Goal: Task Accomplishment & Management: Manage account settings

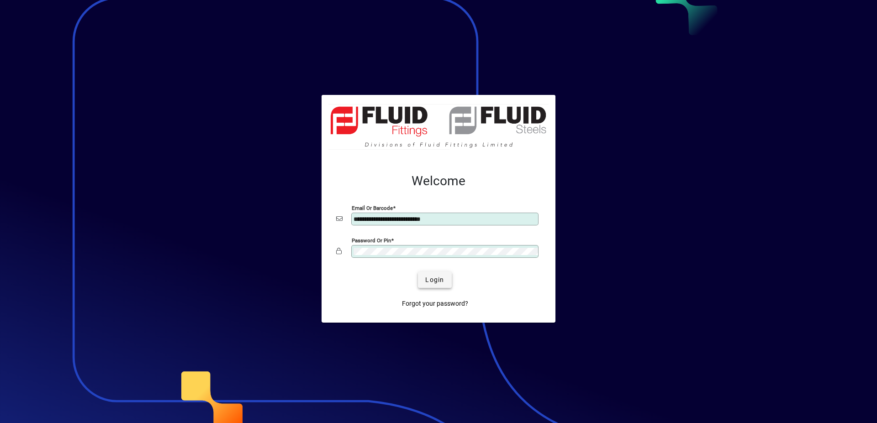
type input "**********"
click at [430, 274] on span "submit" at bounding box center [434, 280] width 33 height 22
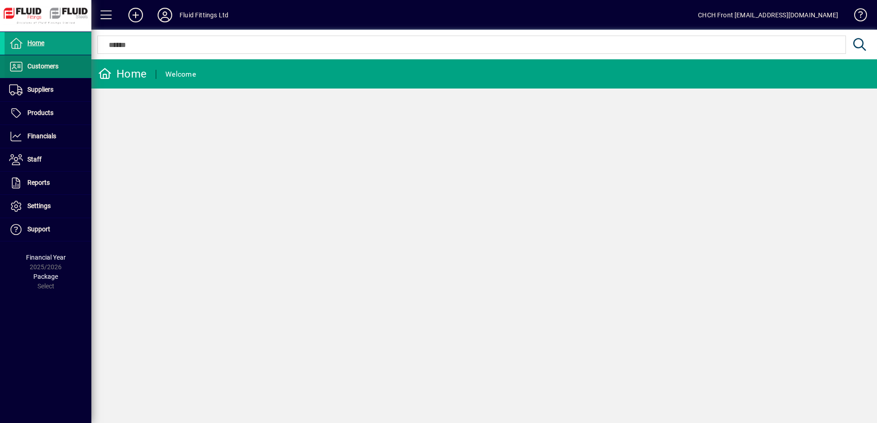
click at [42, 62] on span "Customers" at bounding box center [32, 66] width 54 height 11
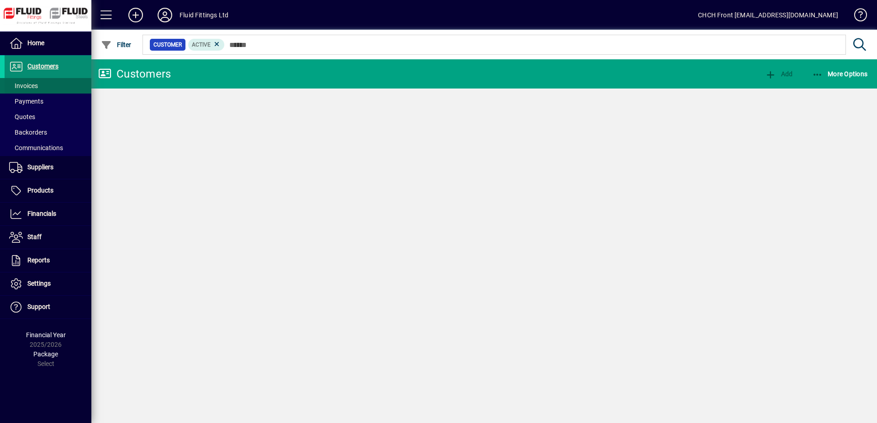
click at [47, 81] on span at bounding box center [48, 86] width 87 height 22
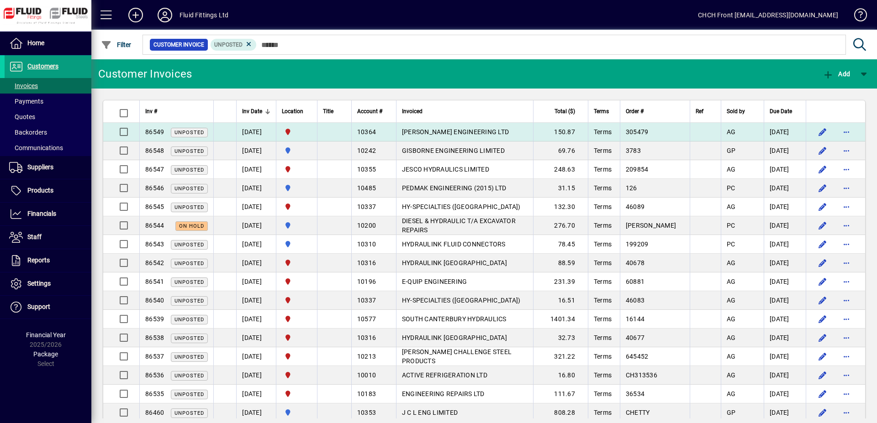
click at [436, 136] on td "[PERSON_NAME] ENGINEERING LTD" at bounding box center [464, 132] width 137 height 19
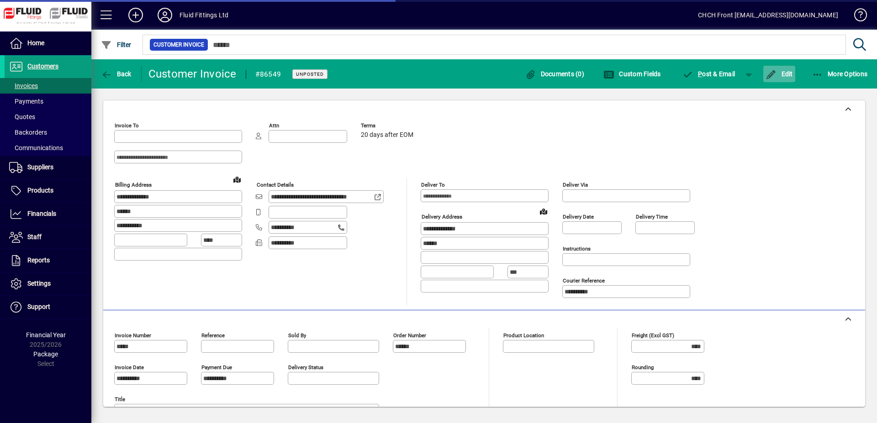
type input "*********"
type input "**********"
click at [782, 75] on span "Edit" at bounding box center [778, 73] width 27 height 7
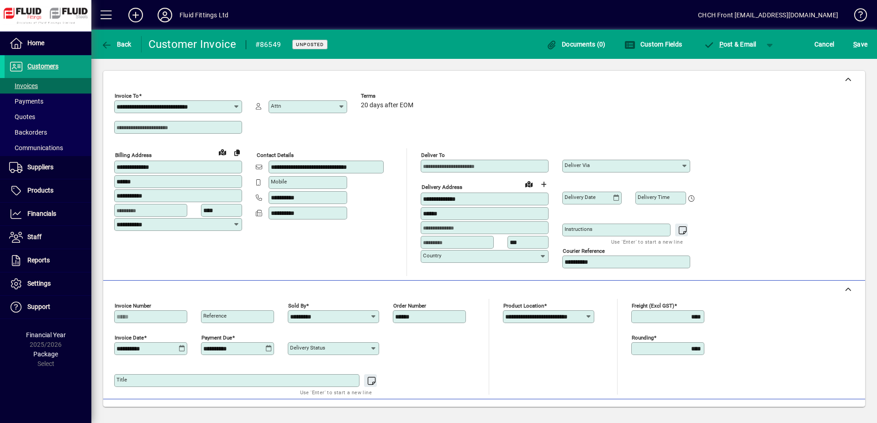
drag, startPoint x: 683, startPoint y: 316, endPoint x: 733, endPoint y: 316, distance: 49.8
click at [704, 316] on input "****" at bounding box center [668, 316] width 70 height 7
type input "****"
click at [853, 46] on span "S" at bounding box center [855, 44] width 4 height 7
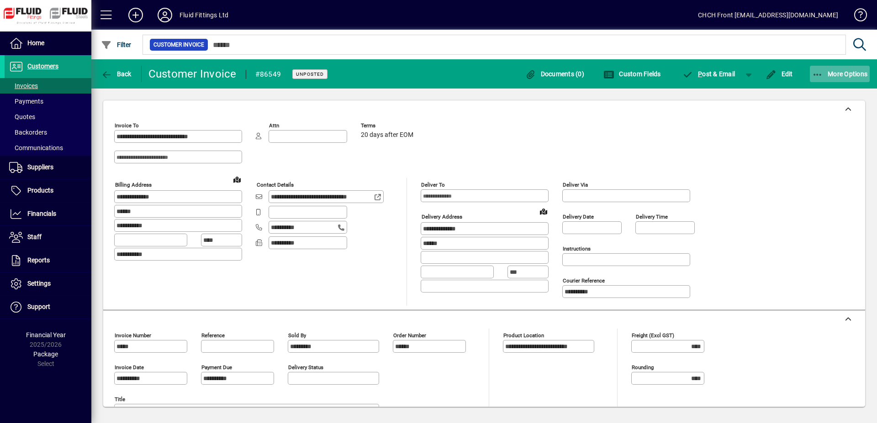
click at [813, 75] on icon "button" at bounding box center [817, 74] width 11 height 9
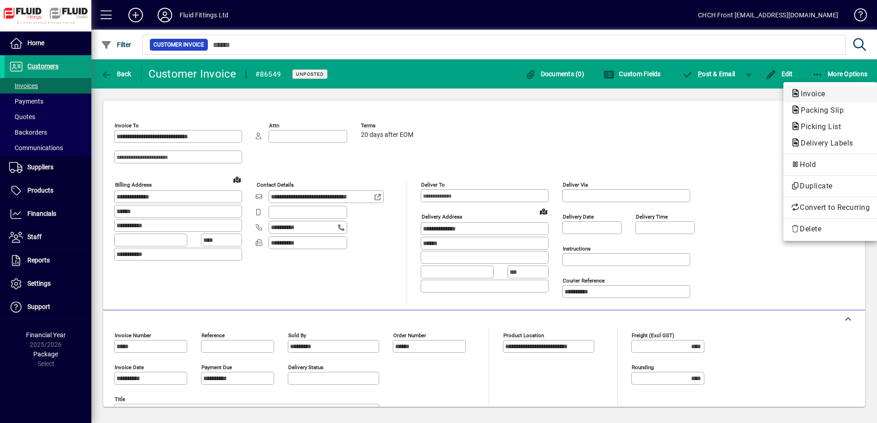
click at [807, 92] on span "Invoice" at bounding box center [809, 93] width 39 height 9
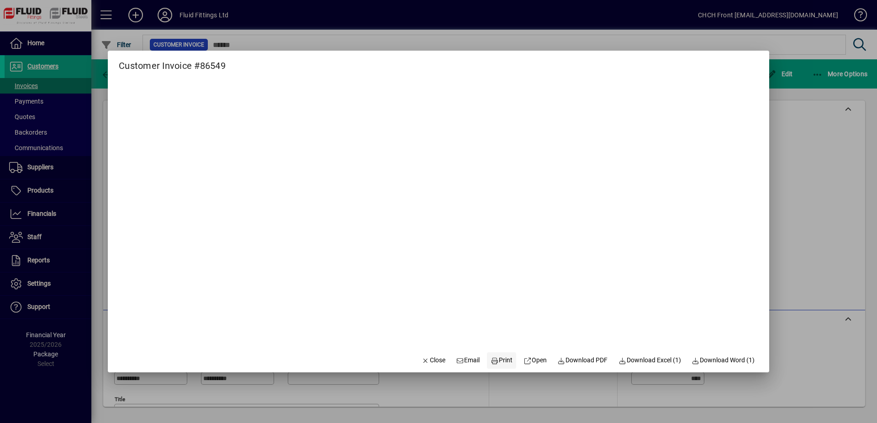
click at [499, 359] on span "Print" at bounding box center [501, 361] width 22 height 10
click at [418, 358] on span "button" at bounding box center [433, 361] width 31 height 22
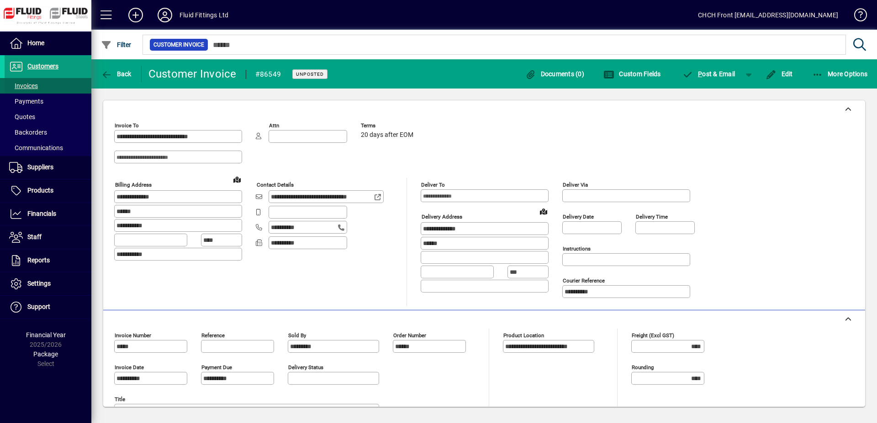
click at [82, 89] on span at bounding box center [48, 86] width 87 height 22
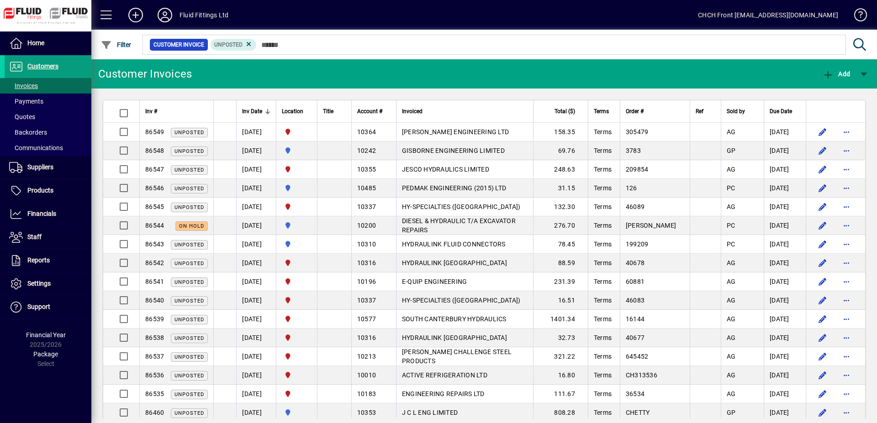
click at [320, 79] on mat-toolbar-row "Customer Invoices Add" at bounding box center [483, 73] width 785 height 29
click at [75, 48] on span at bounding box center [48, 43] width 87 height 22
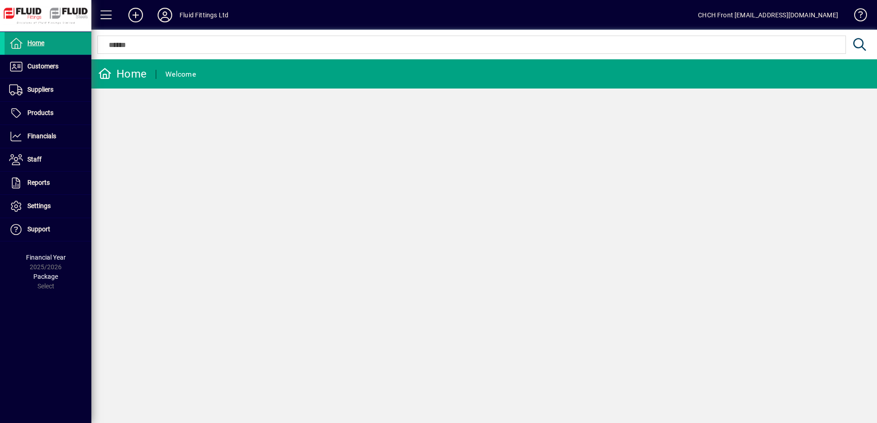
click at [259, 77] on mat-toolbar-row "Home Welcome" at bounding box center [483, 73] width 785 height 29
click at [57, 71] on span "Customers" at bounding box center [32, 66] width 54 height 11
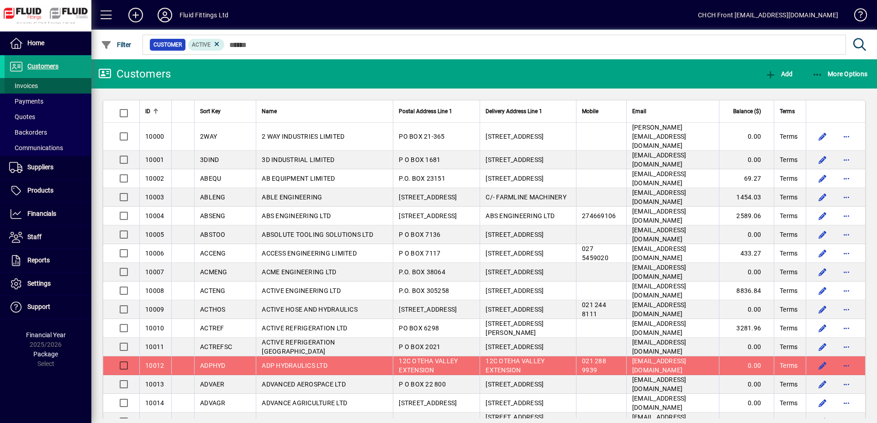
click at [43, 84] on span at bounding box center [48, 86] width 87 height 22
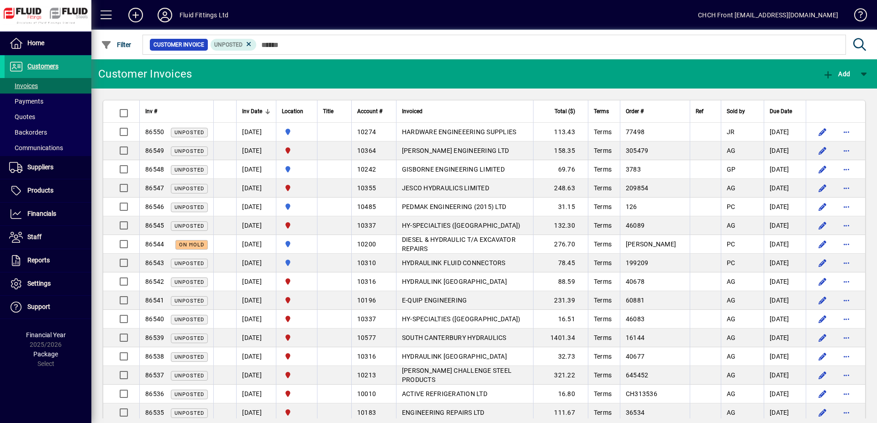
click at [266, 72] on mat-toolbar-row "Customer Invoices Add" at bounding box center [483, 73] width 785 height 29
click at [58, 38] on span at bounding box center [48, 43] width 87 height 22
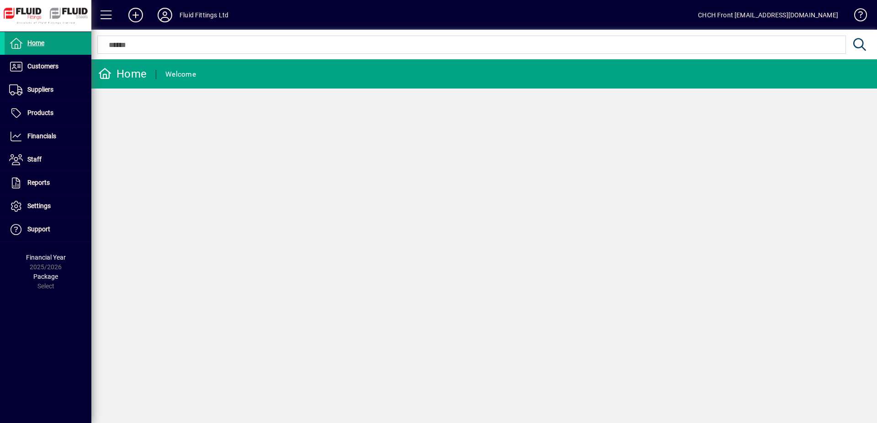
click at [235, 73] on mat-toolbar-row "Home Welcome" at bounding box center [483, 73] width 785 height 29
click at [231, 74] on mat-toolbar-row "Home Welcome" at bounding box center [483, 73] width 785 height 29
click at [55, 68] on span "Customers" at bounding box center [42, 66] width 31 height 7
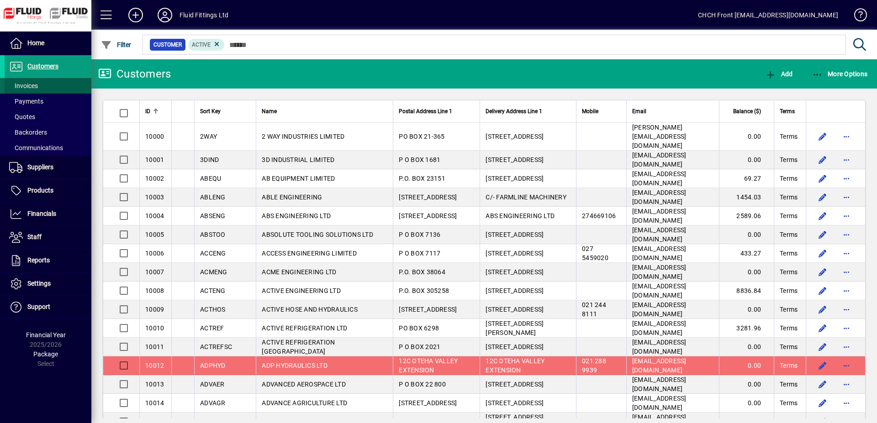
click at [44, 86] on span at bounding box center [48, 86] width 87 height 22
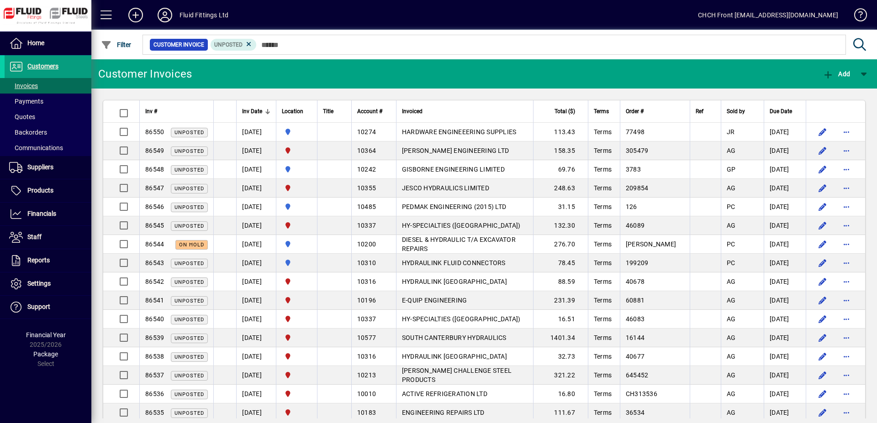
click at [320, 67] on mat-toolbar-row "Customer Invoices Add" at bounding box center [483, 73] width 785 height 29
